Goal: Use online tool/utility: Utilize a website feature to perform a specific function

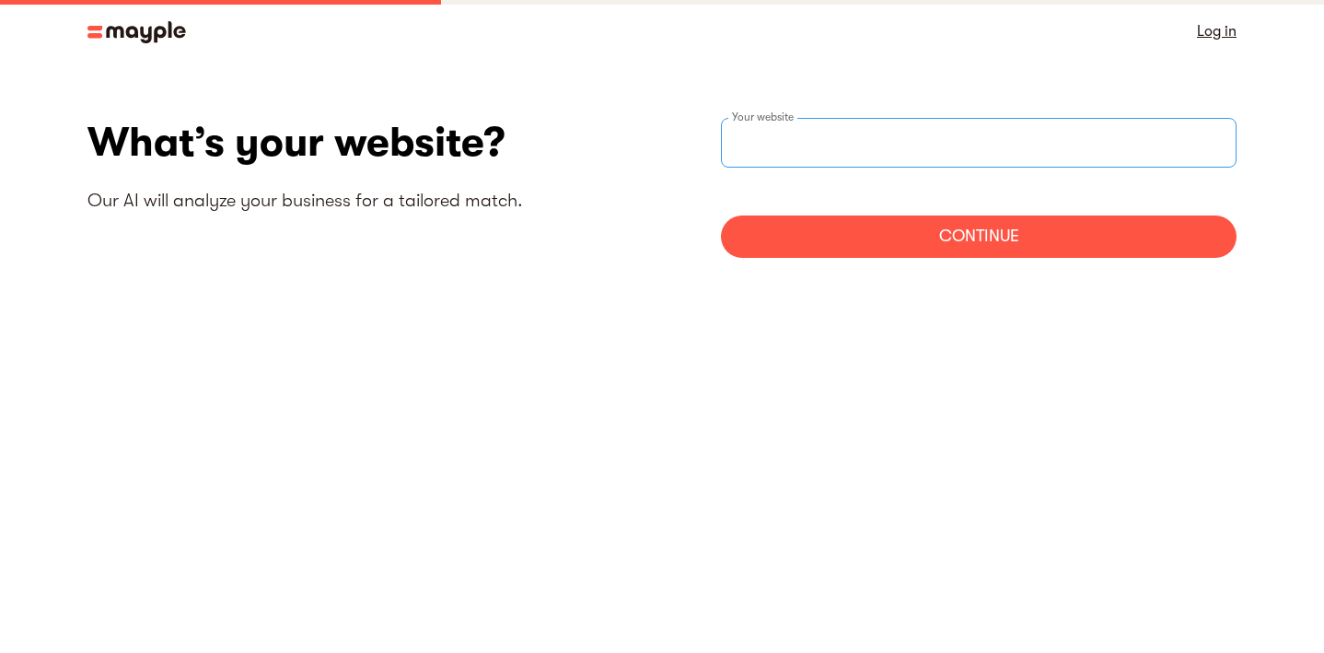
click at [840, 149] on input "websiteStep" at bounding box center [978, 143] width 515 height 50
type input "[URL][DOMAIN_NAME]"
click at [1028, 240] on div "Continue" at bounding box center [978, 236] width 515 height 42
click at [966, 239] on div "Continue" at bounding box center [978, 236] width 515 height 42
click at [985, 156] on input "[URL][DOMAIN_NAME]" at bounding box center [978, 143] width 515 height 50
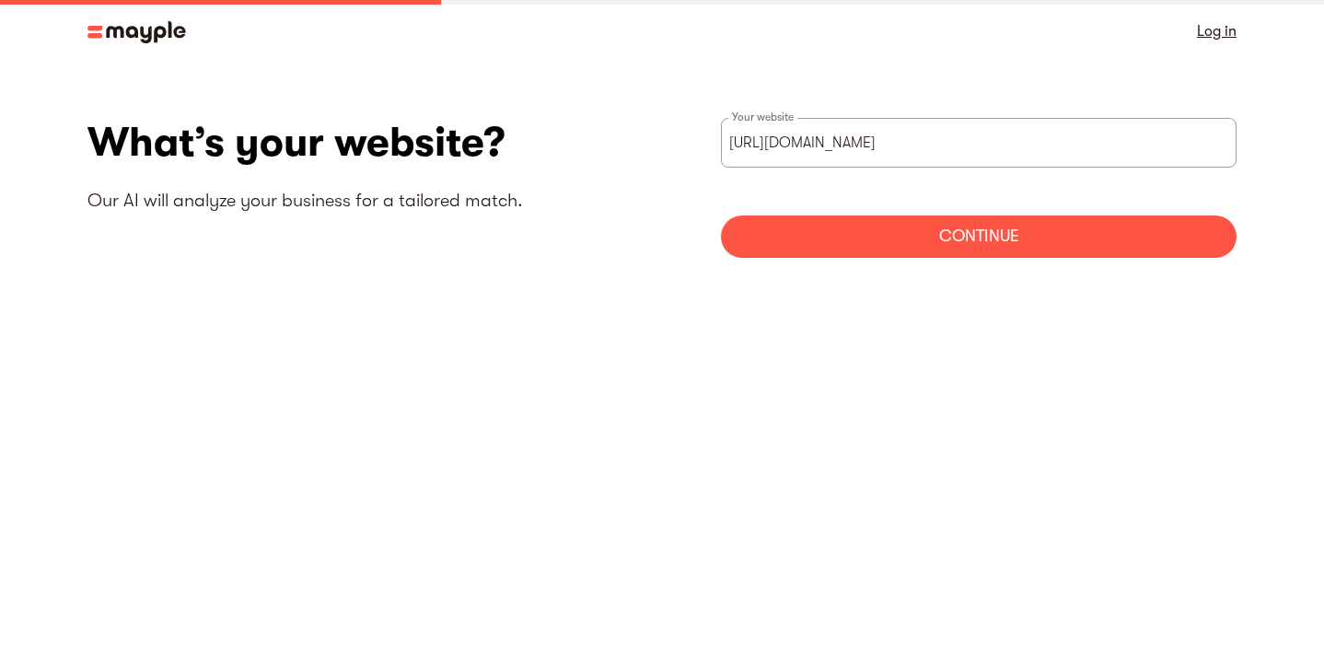
click at [978, 236] on div "Continue" at bounding box center [978, 236] width 515 height 42
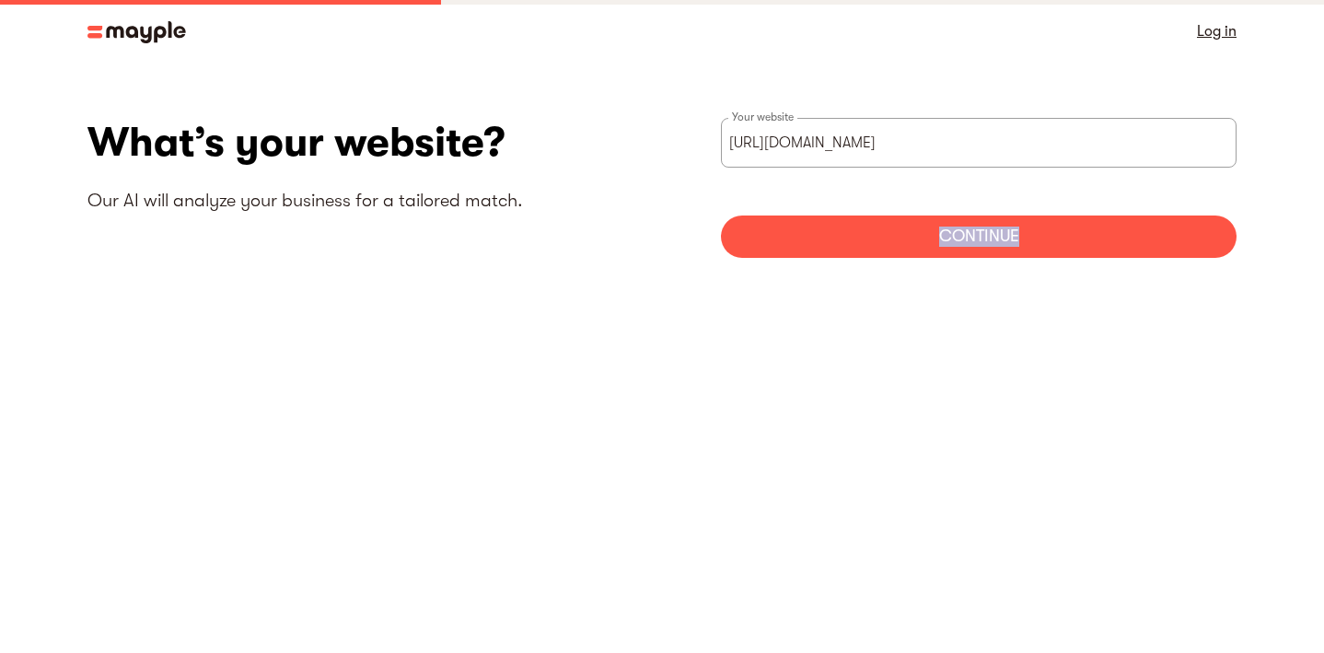
click at [1050, 310] on section "What’s your website? Our AI will analyze your business for a tailored match. [U…" at bounding box center [662, 195] width 1324 height 264
click at [1045, 245] on div "Continue" at bounding box center [978, 236] width 515 height 42
click at [489, 203] on p "Our AI will analyze your business for a tailored match." at bounding box center [374, 201] width 574 height 24
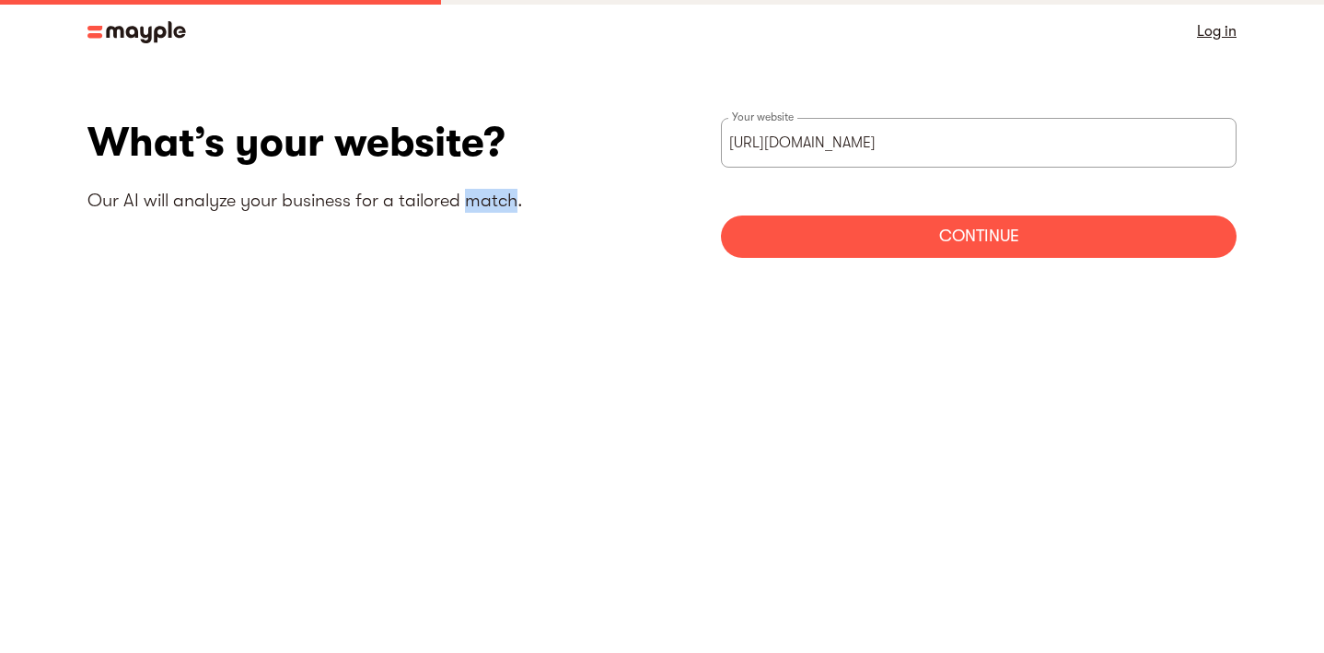
click at [489, 203] on p "Our AI will analyze your business for a tailored match." at bounding box center [374, 201] width 574 height 24
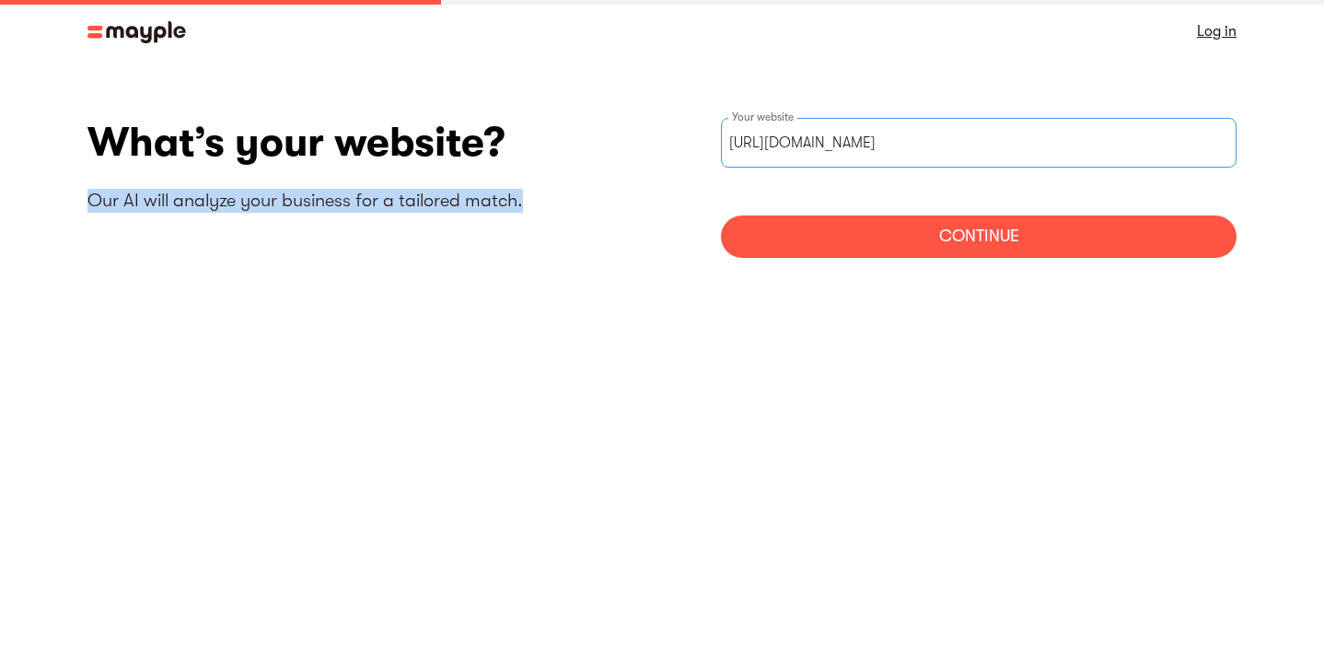
click at [968, 122] on input "[URL][DOMAIN_NAME]" at bounding box center [978, 143] width 515 height 50
